Goal: Task Accomplishment & Management: Manage account settings

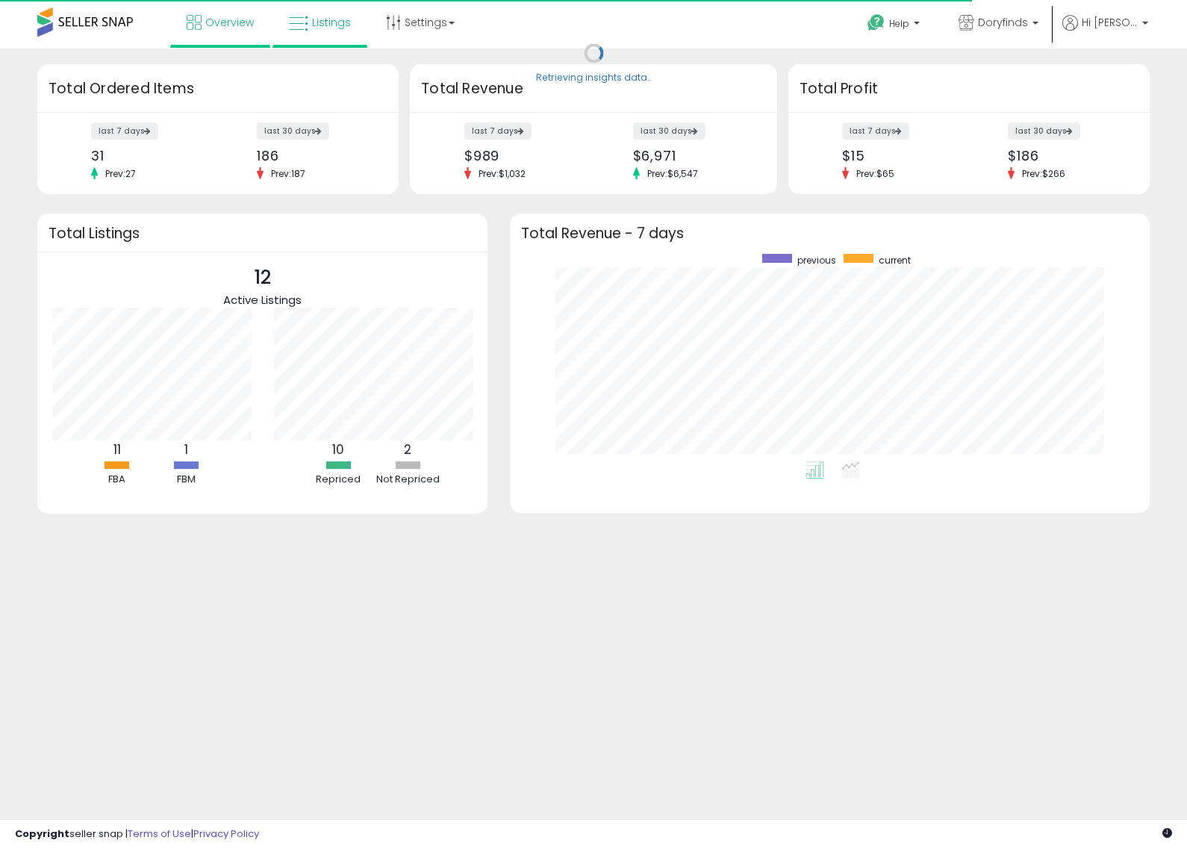
scroll to position [207, 610]
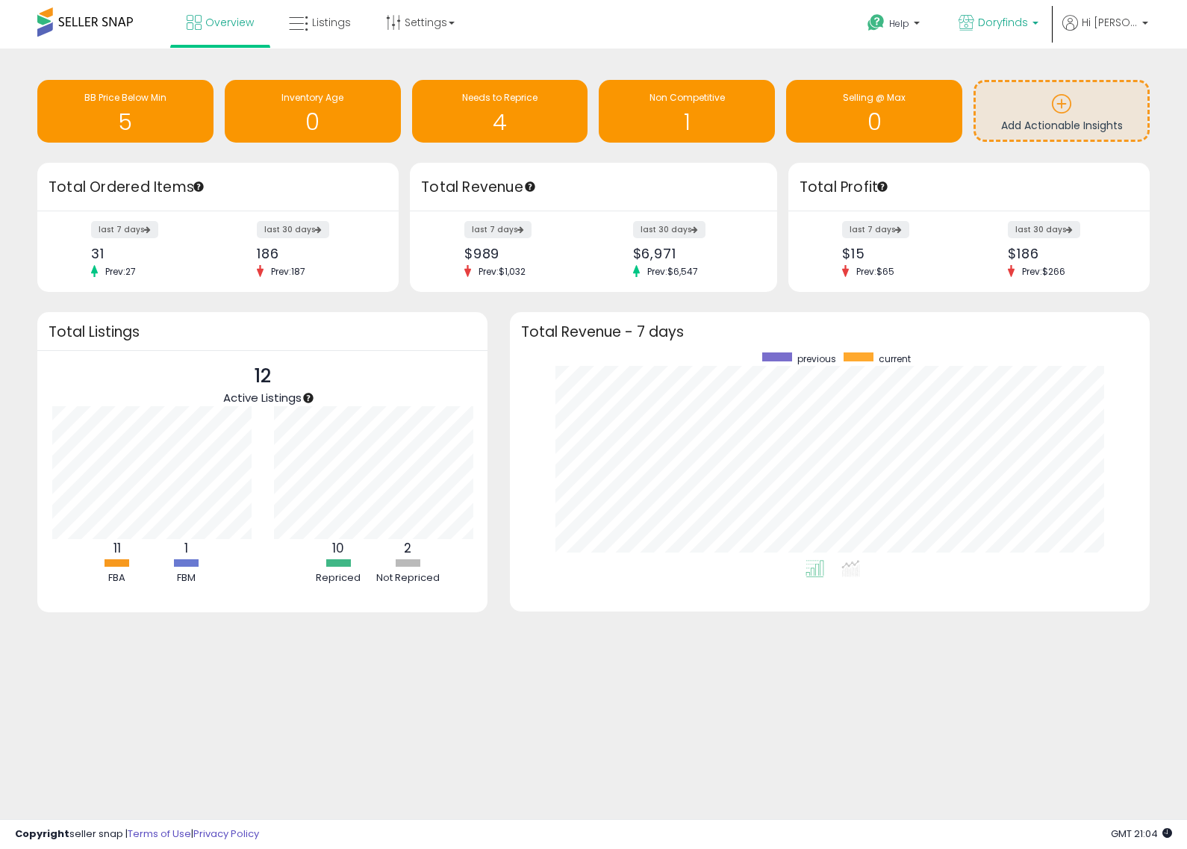
click at [1038, 17] on p "Doryfinds" at bounding box center [998, 24] width 80 height 19
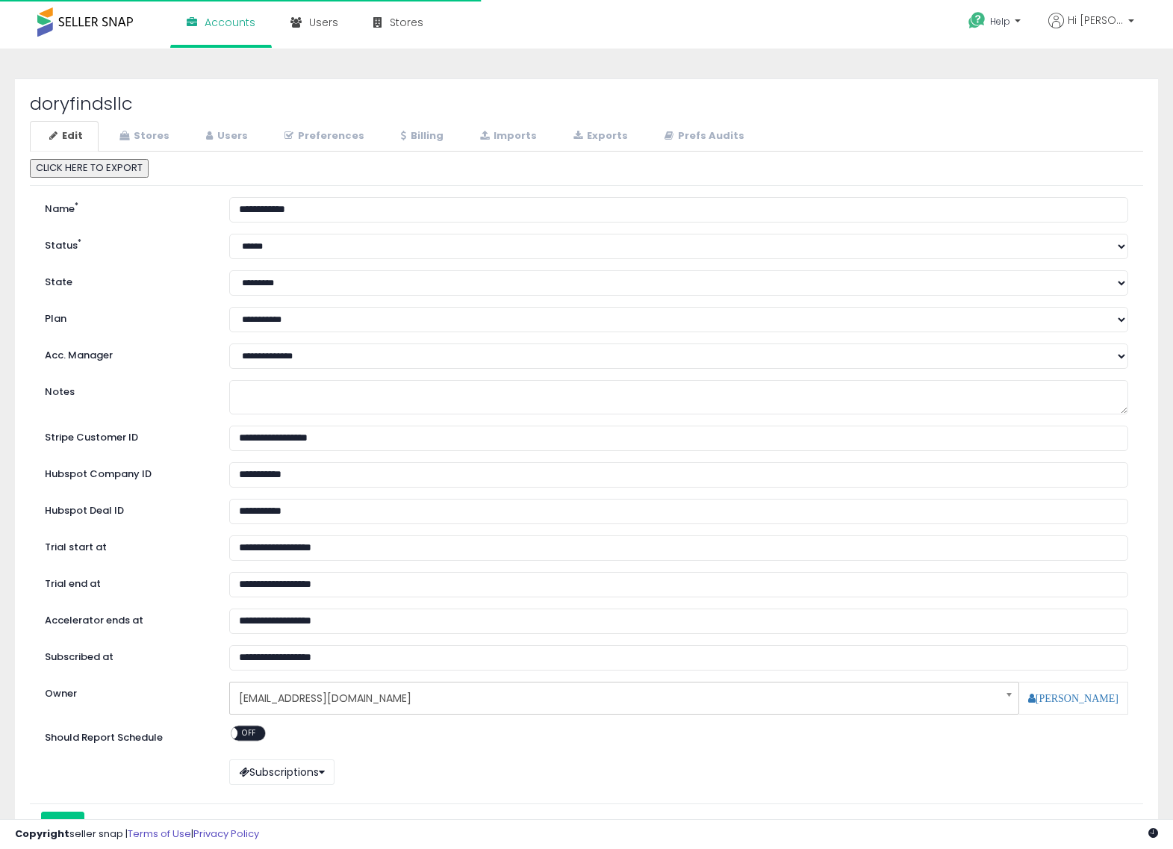
select select "**"
click at [329, 136] on link "Preferences" at bounding box center [322, 136] width 115 height 31
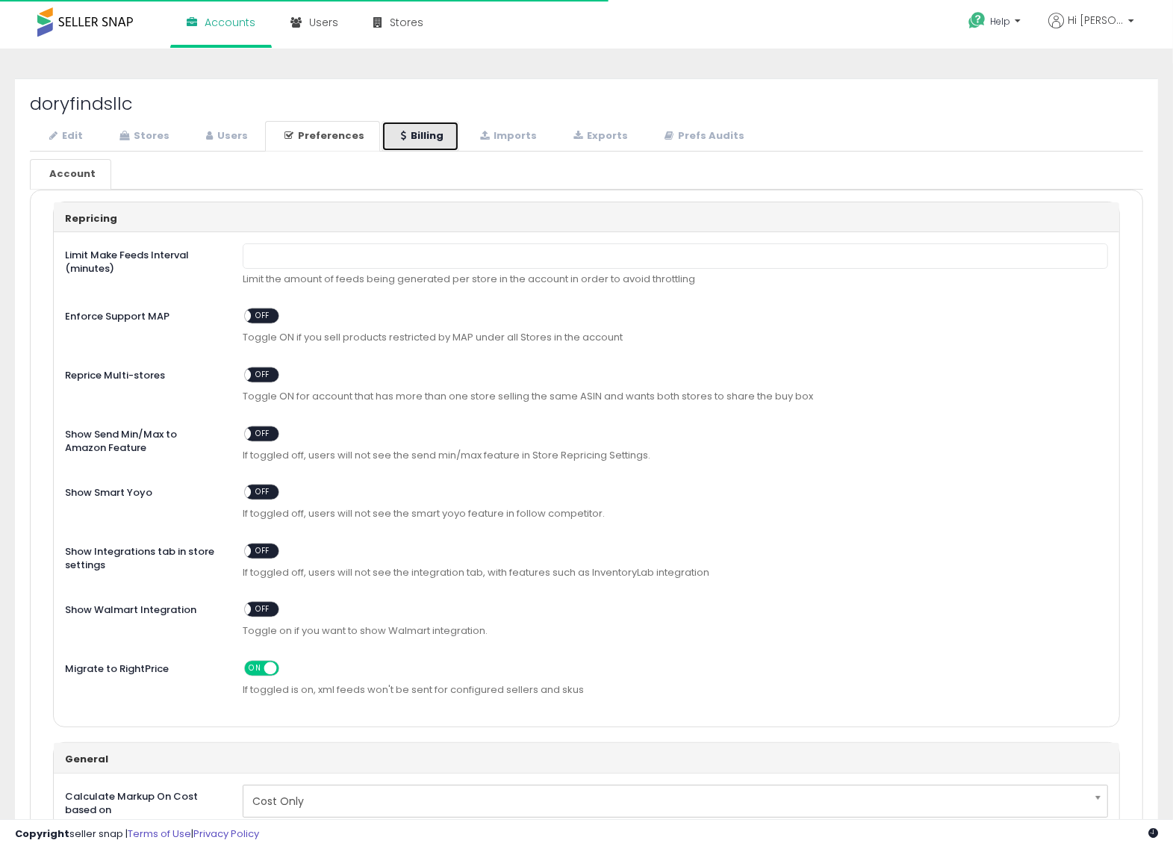
click at [409, 133] on link "Billing" at bounding box center [420, 136] width 78 height 31
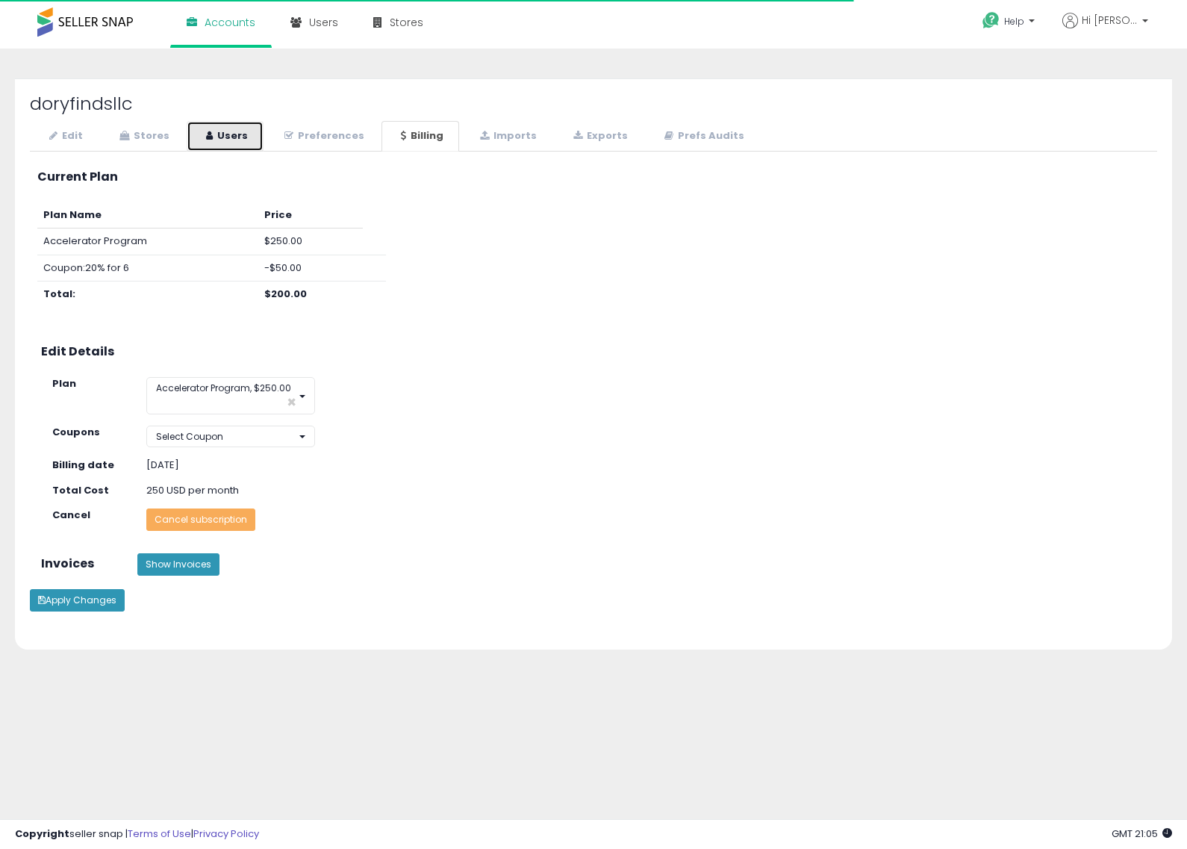
click at [243, 131] on link "Users" at bounding box center [225, 136] width 77 height 31
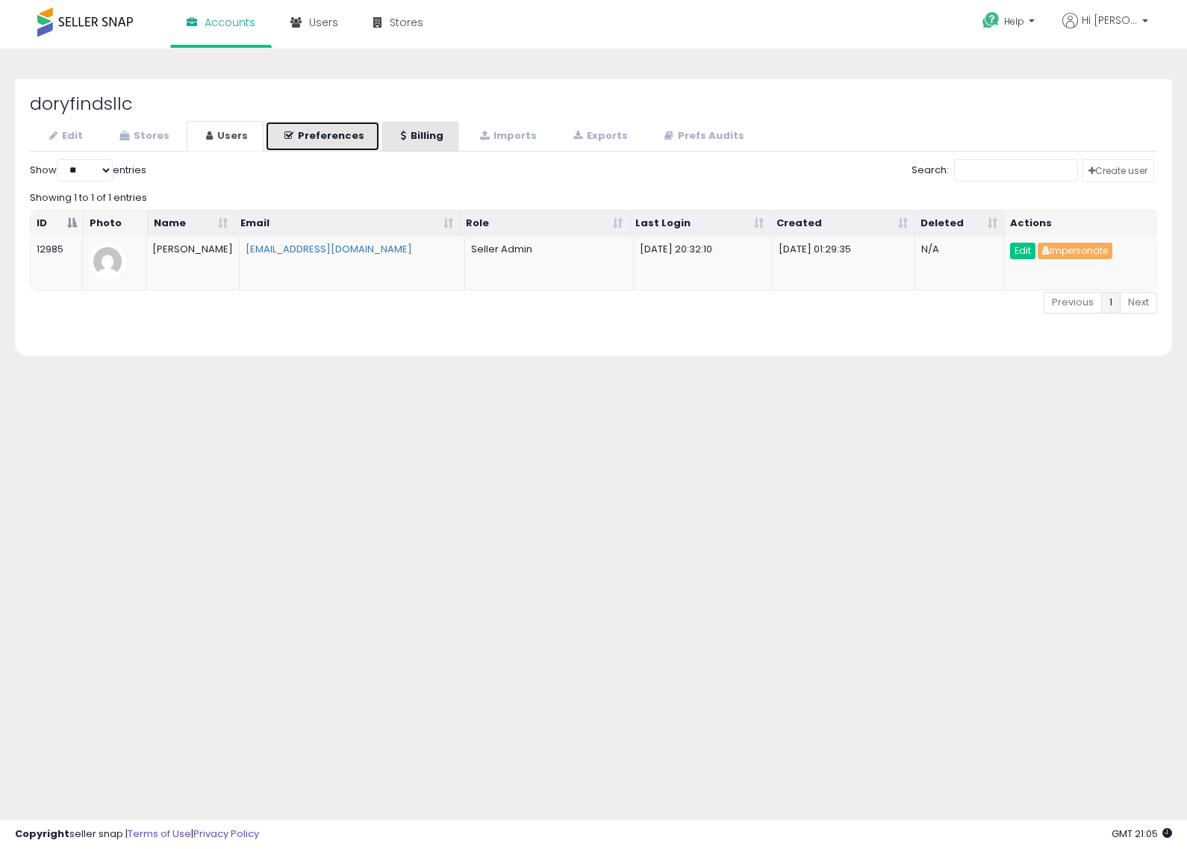
drag, startPoint x: 313, startPoint y: 138, endPoint x: 401, endPoint y: 143, distance: 87.4
click at [314, 138] on link "Preferences" at bounding box center [322, 136] width 115 height 31
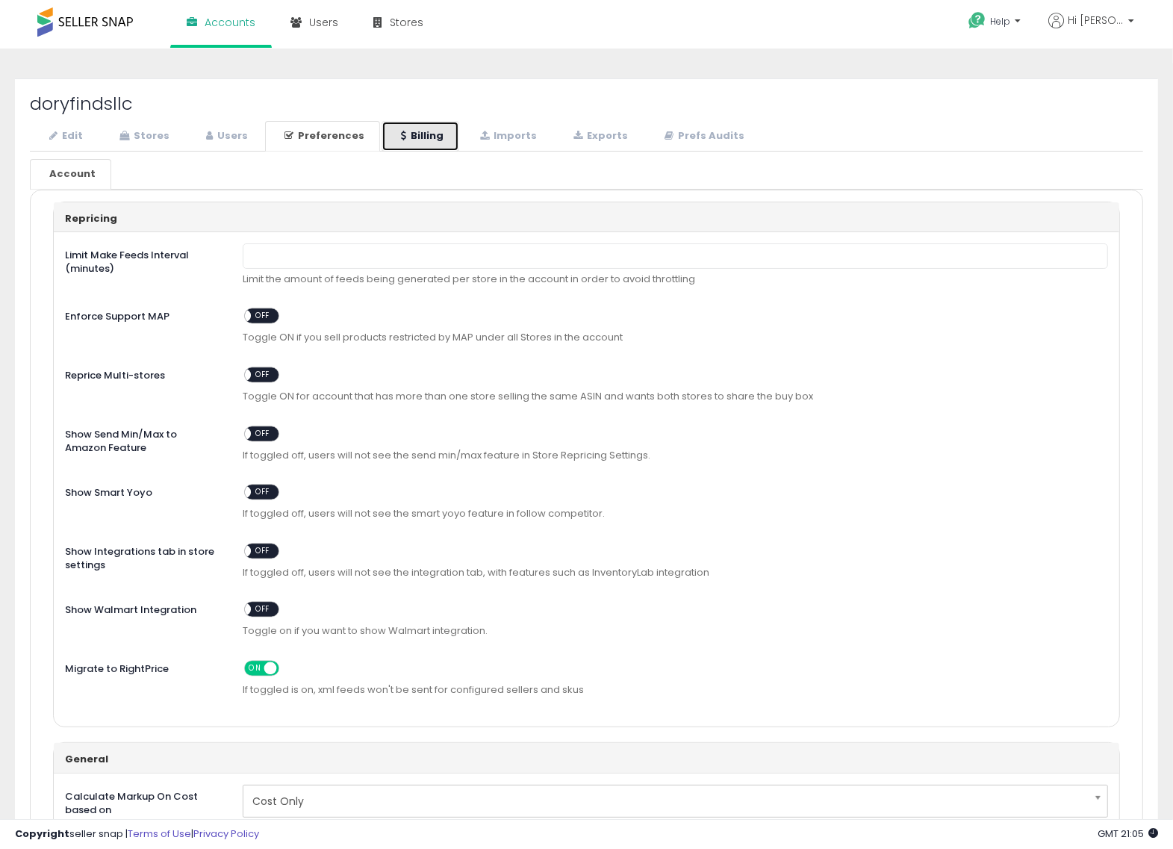
click at [450, 146] on link "Billing" at bounding box center [420, 136] width 78 height 31
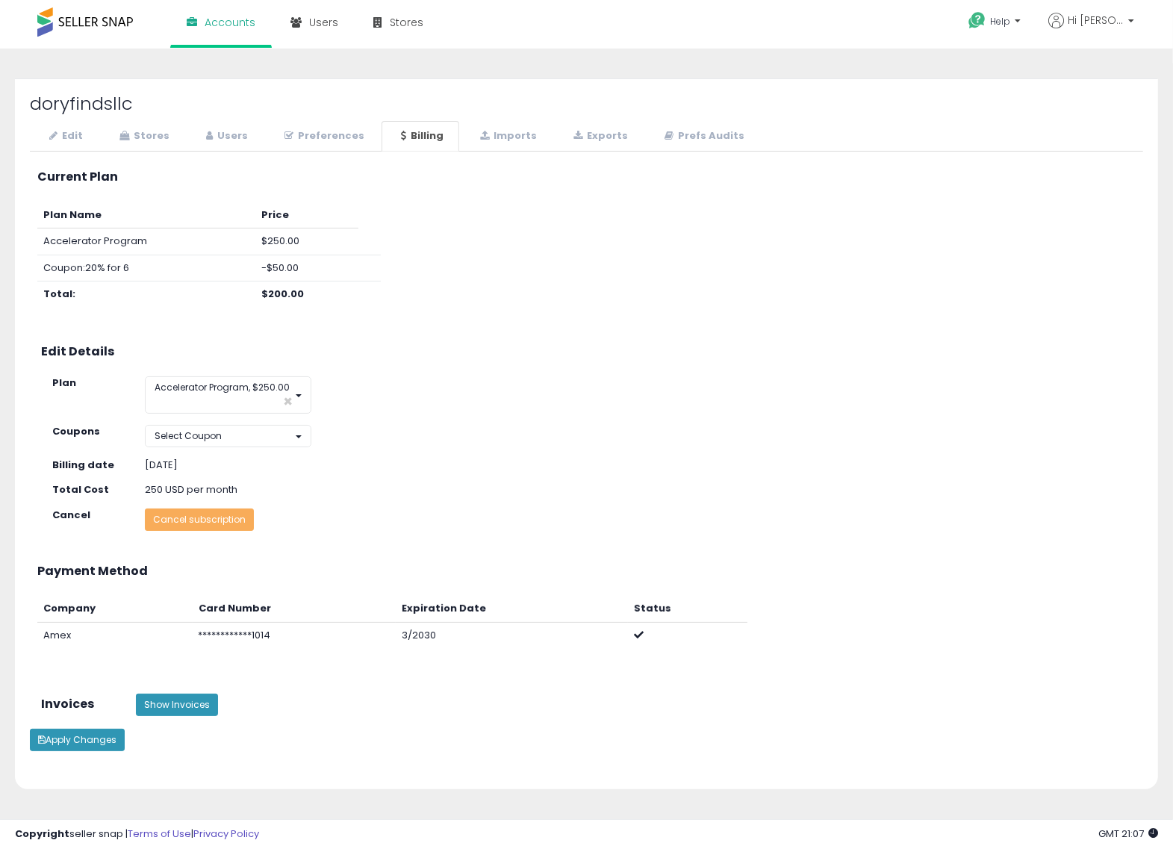
click at [855, 543] on div "**********" at bounding box center [586, 461] width 1113 height 604
click at [196, 707] on button "Show Invoices" at bounding box center [177, 704] width 82 height 22
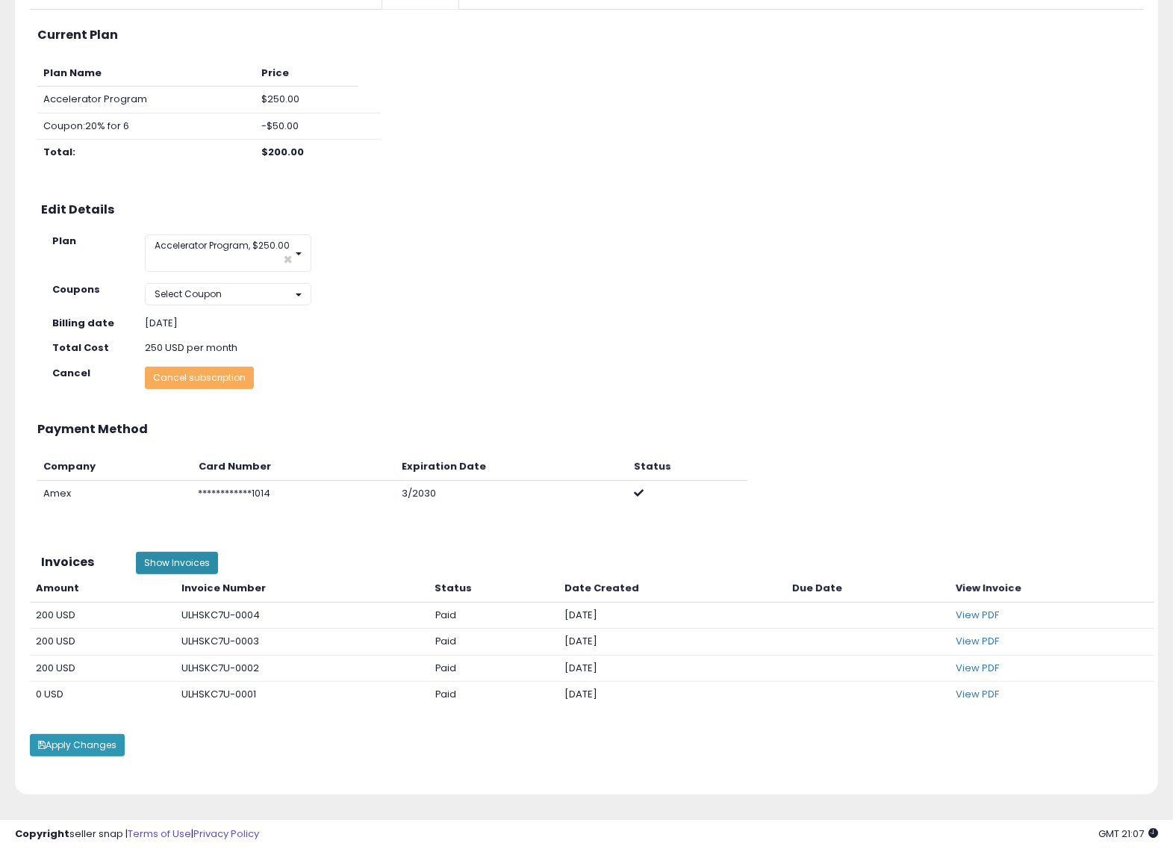
scroll to position [184, 0]
